Goal: Information Seeking & Learning: Learn about a topic

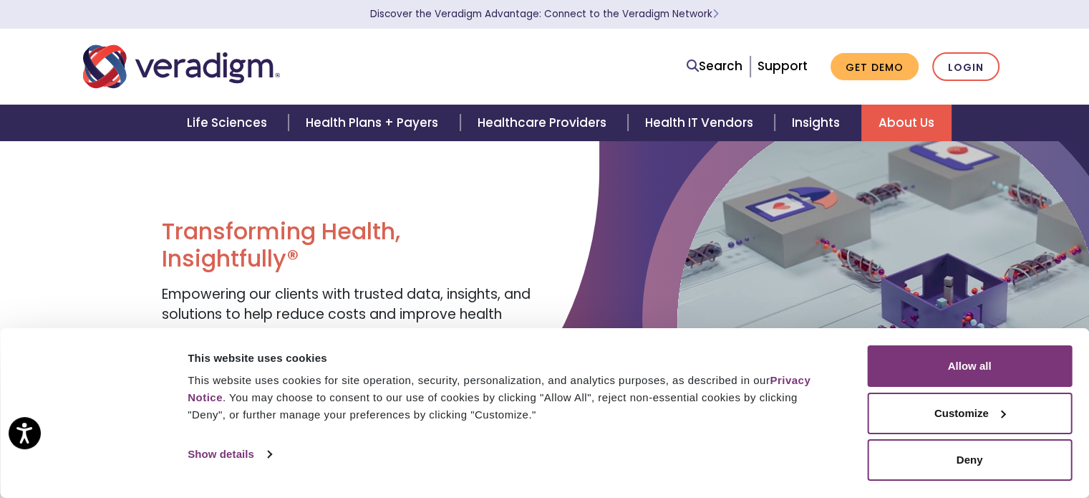
click at [916, 124] on link "About Us" at bounding box center [906, 123] width 90 height 37
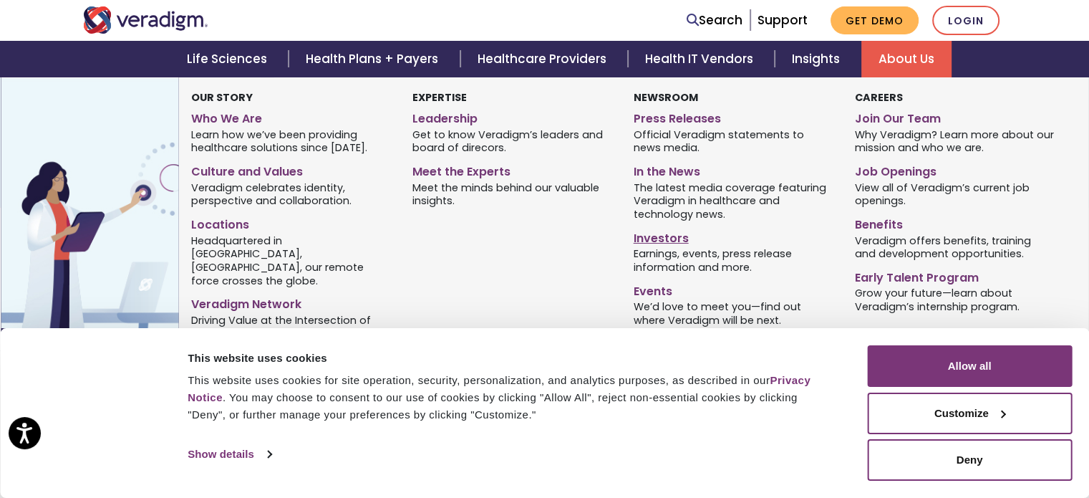
scroll to position [143, 0]
click at [663, 236] on link "Investors" at bounding box center [734, 235] width 200 height 21
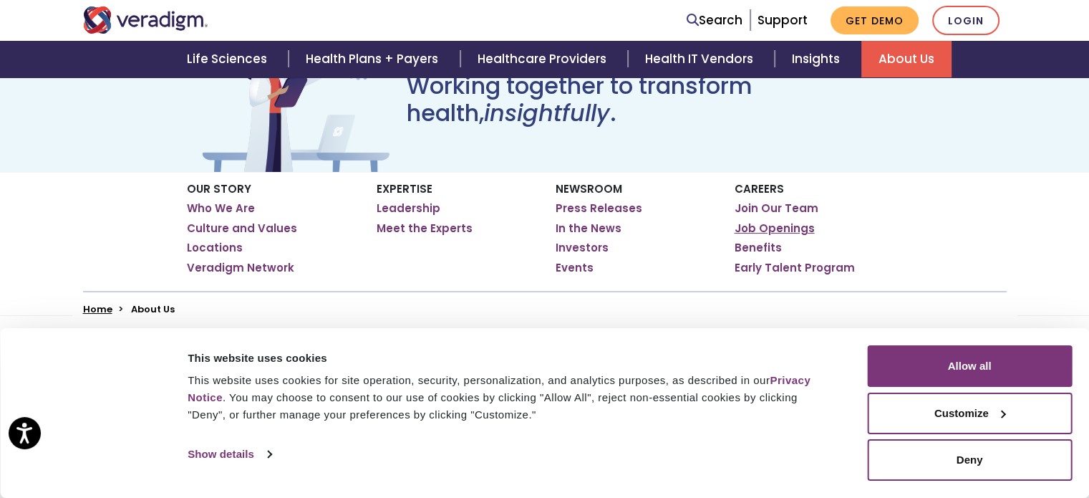
click at [760, 225] on link "Job Openings" at bounding box center [774, 228] width 80 height 14
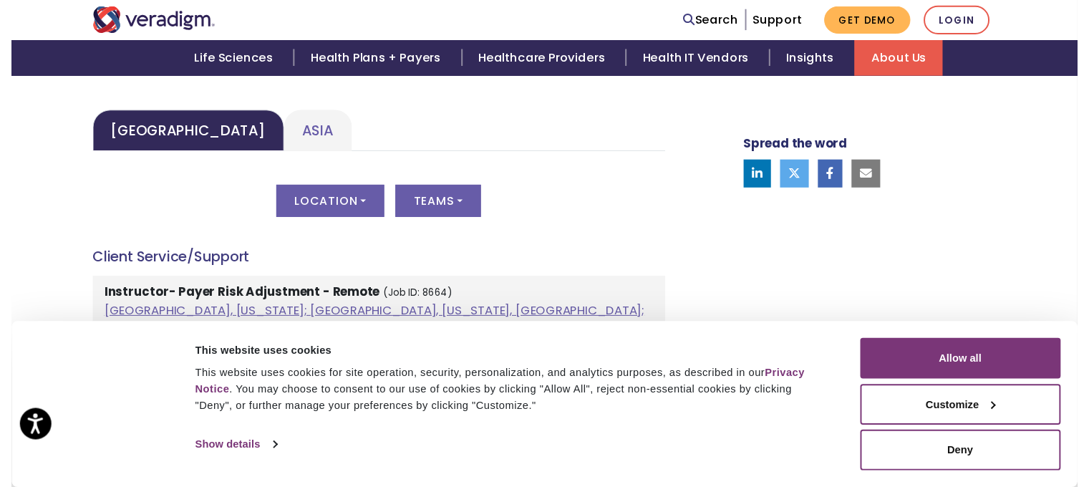
scroll to position [716, 0]
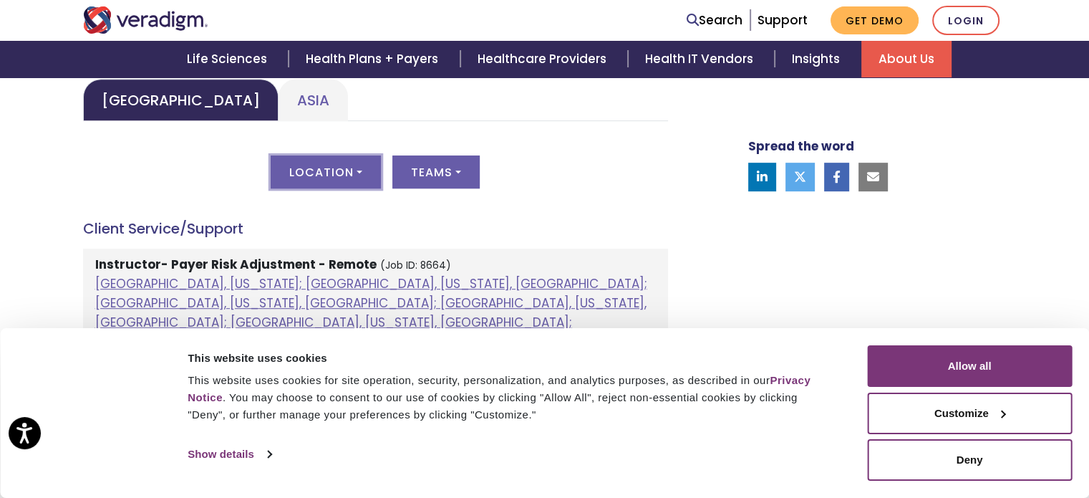
click at [365, 171] on button "Location" at bounding box center [326, 171] width 110 height 33
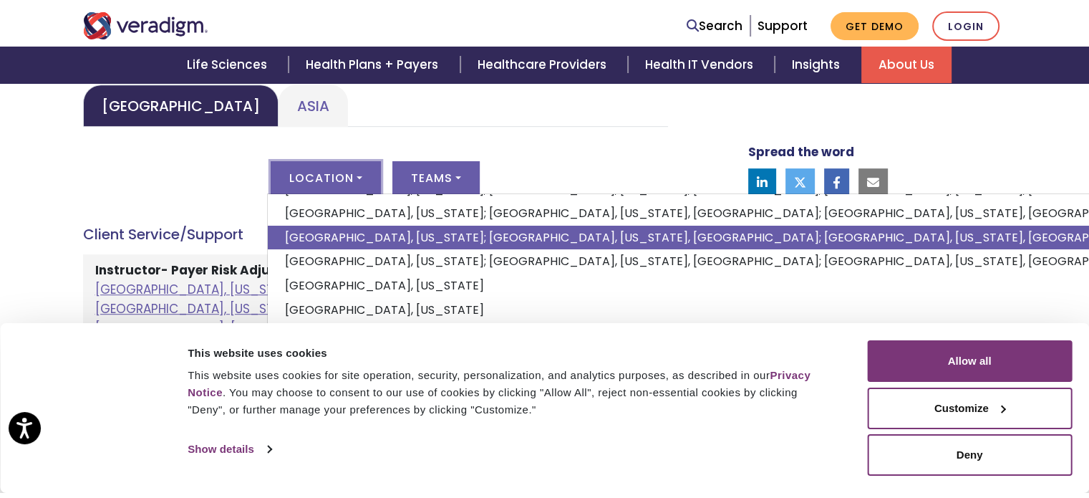
scroll to position [111, 0]
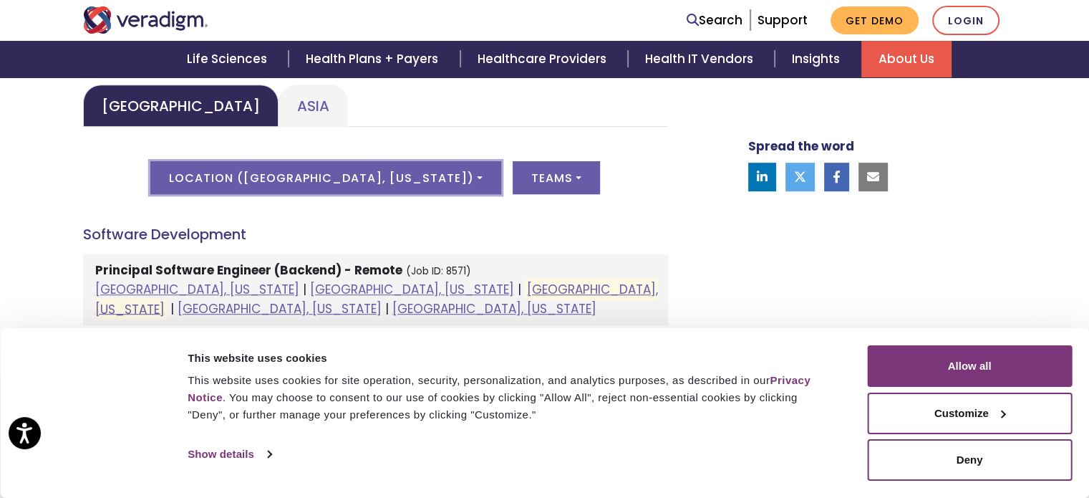
scroll to position [711, 0]
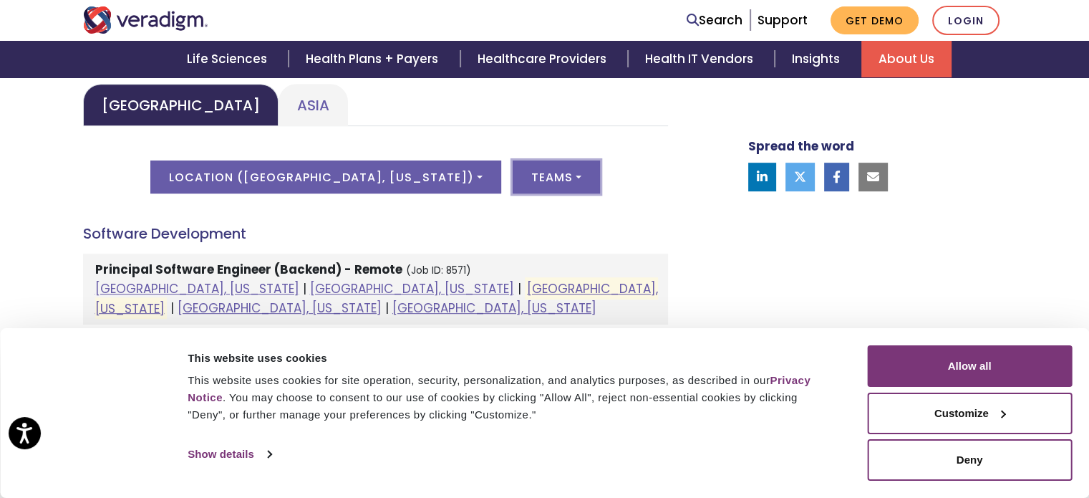
click at [528, 176] on button "Teams" at bounding box center [556, 176] width 87 height 33
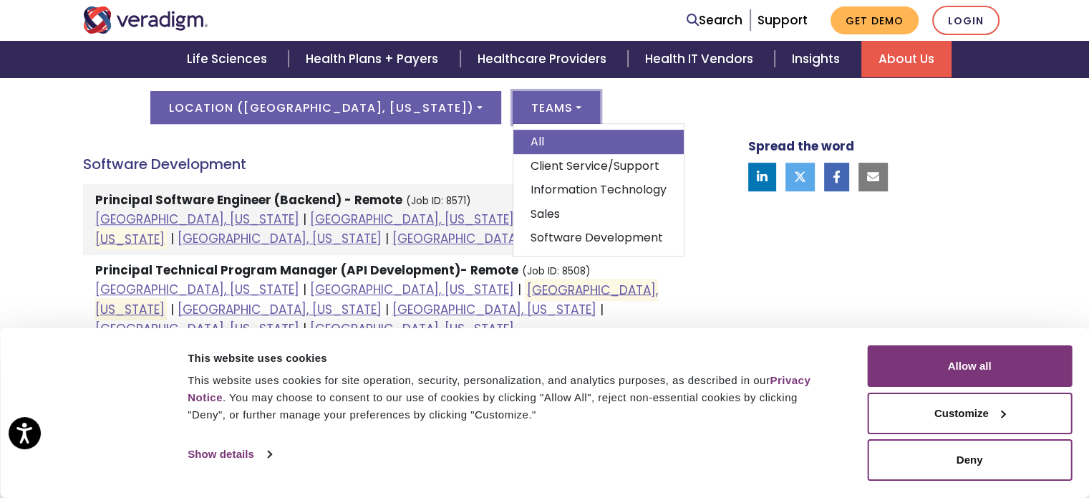
scroll to position [782, 0]
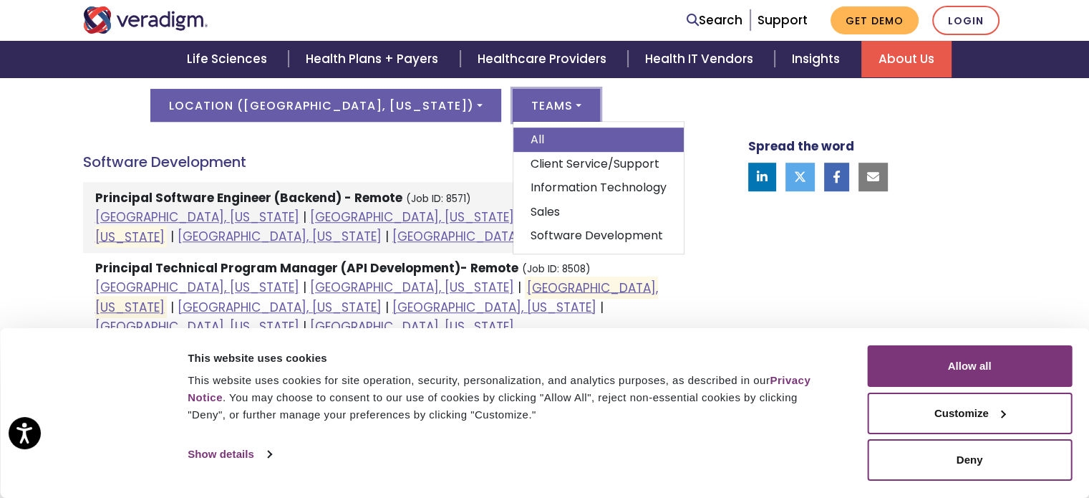
click at [686, 115] on div "Welcome to Veradigm Transform healthcare and enable smarter care for millions o…" at bounding box center [387, 146] width 630 height 873
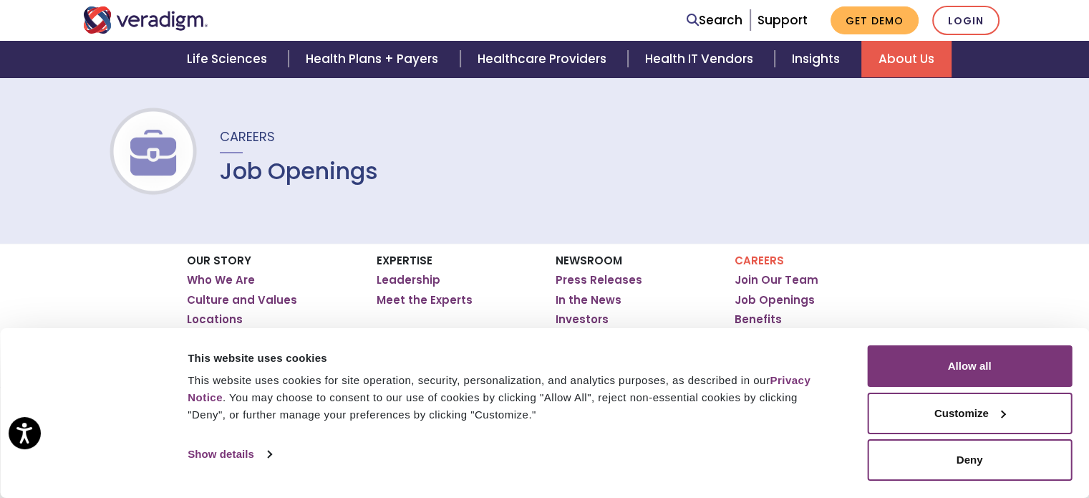
scroll to position [143, 0]
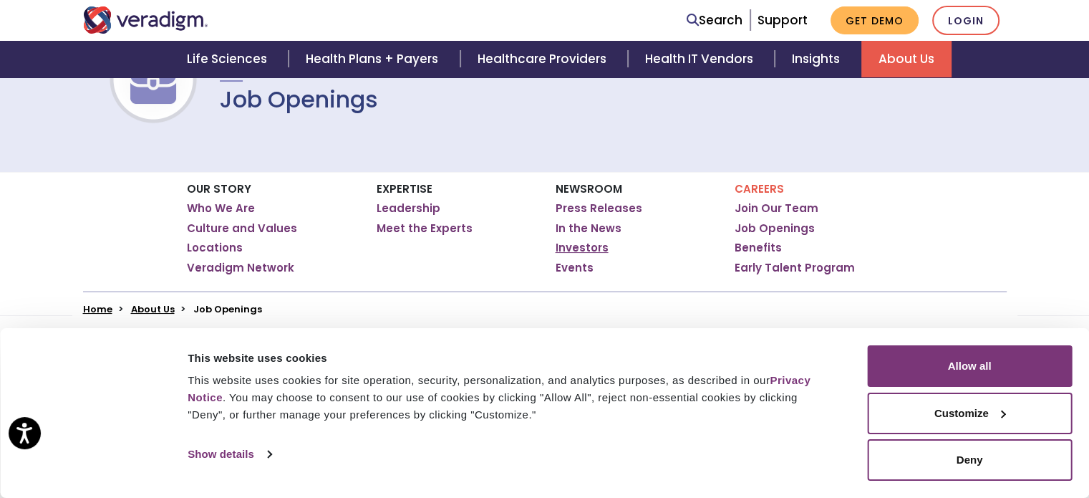
click at [581, 248] on link "Investors" at bounding box center [581, 248] width 53 height 14
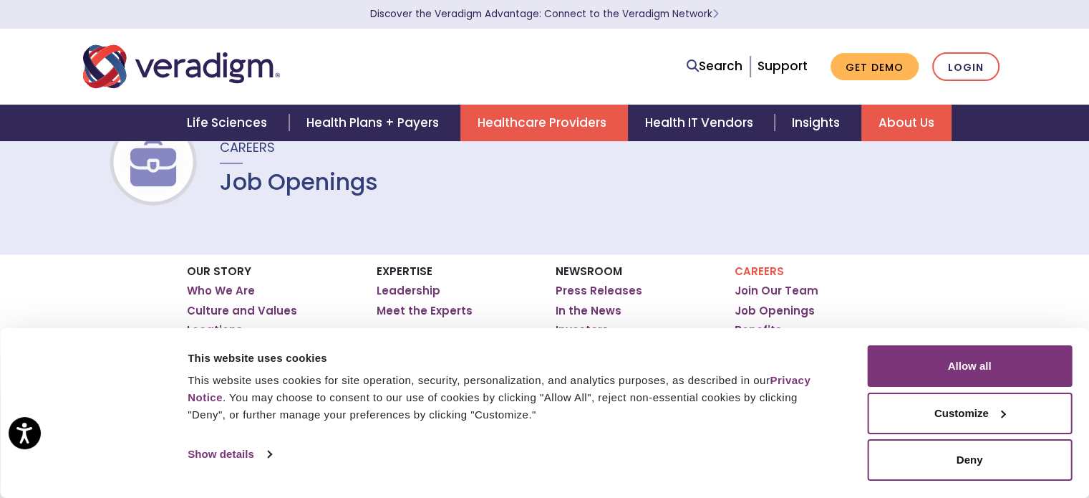
scroll to position [0, 0]
